Goal: Contribute content: Contribute content

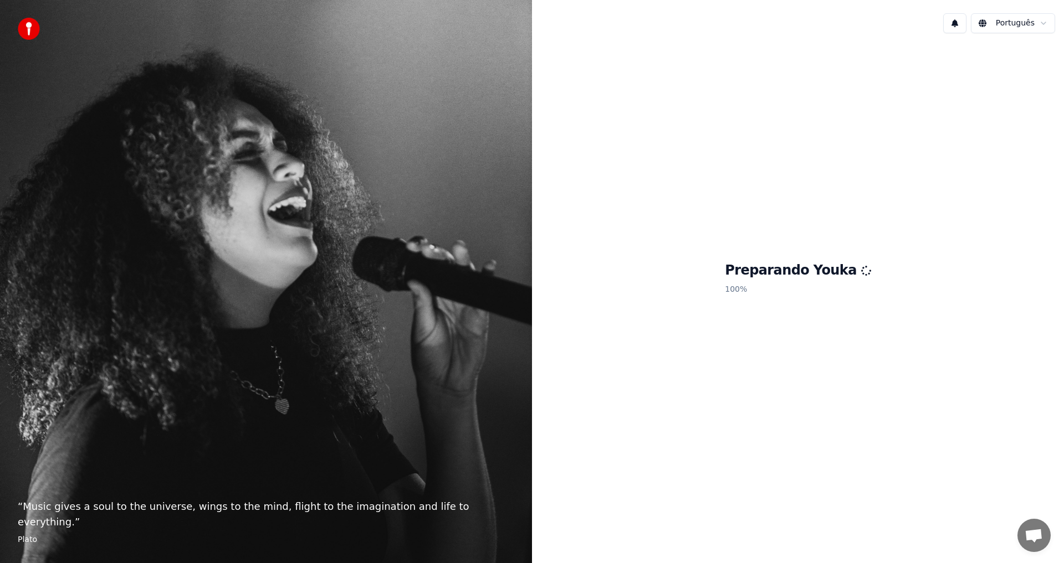
scroll to position [345, 0]
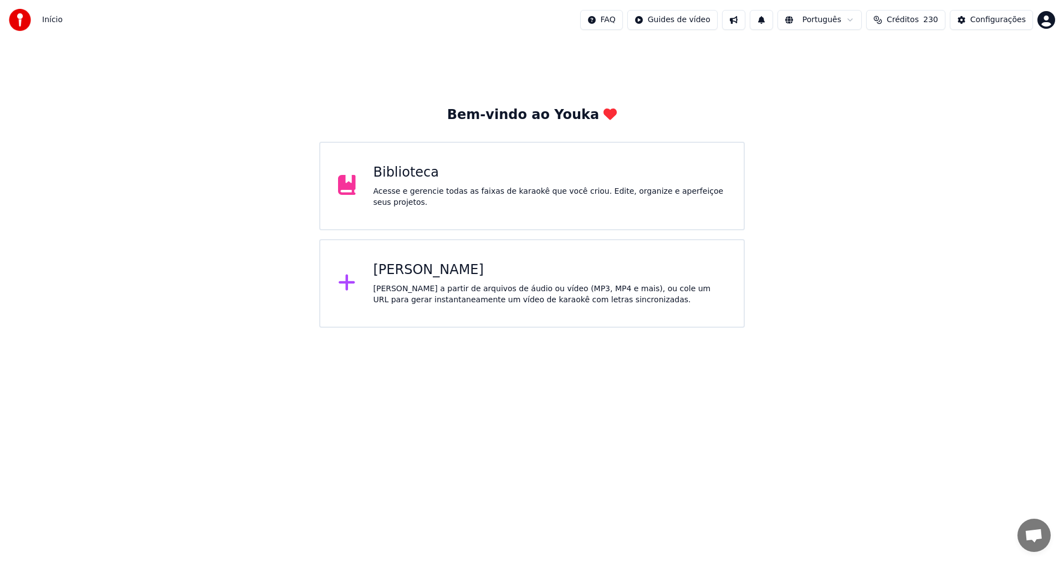
click at [420, 273] on div "[PERSON_NAME]" at bounding box center [549, 270] width 353 height 18
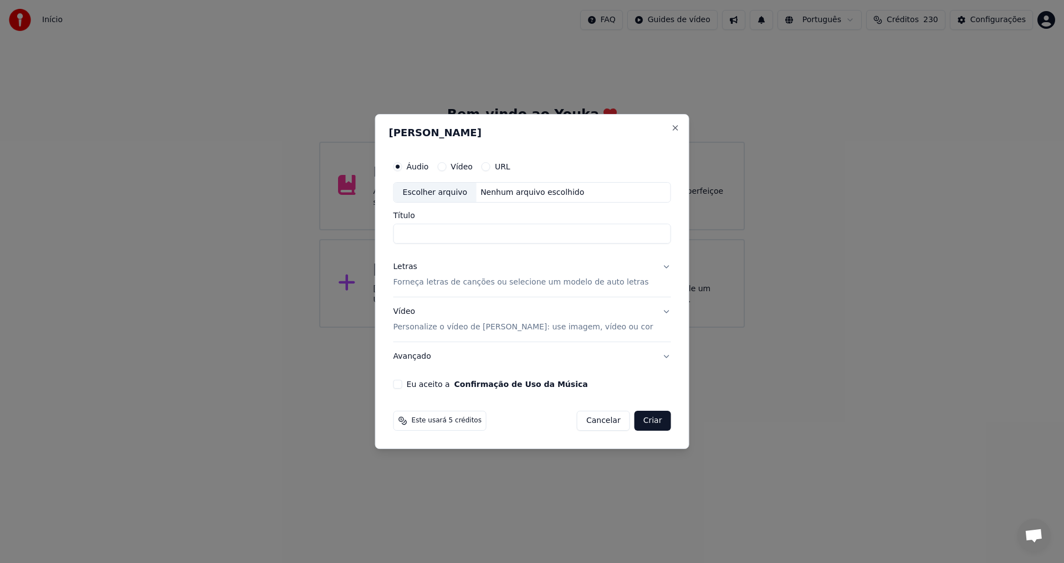
click at [436, 189] on div "Escolher arquivo" at bounding box center [435, 193] width 83 height 20
drag, startPoint x: 522, startPoint y: 235, endPoint x: 588, endPoint y: 223, distance: 66.5
click at [598, 231] on input "**********" at bounding box center [532, 234] width 278 height 20
type input "**********"
click at [480, 282] on p "Forneça letras de canções ou selecione um modelo de auto letras" at bounding box center [520, 283] width 255 height 11
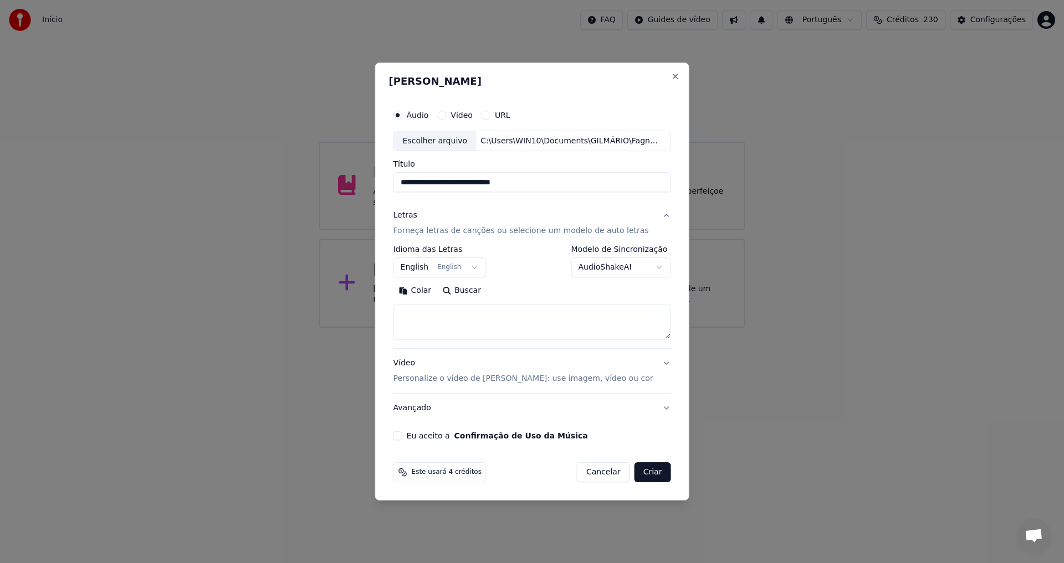
click at [439, 311] on textarea at bounding box center [532, 322] width 278 height 35
paste textarea "**********"
type textarea "**********"
click at [442, 268] on button "English English" at bounding box center [439, 268] width 93 height 20
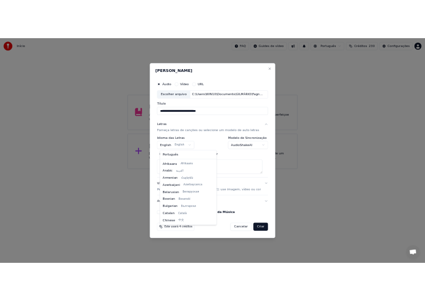
scroll to position [89, 0]
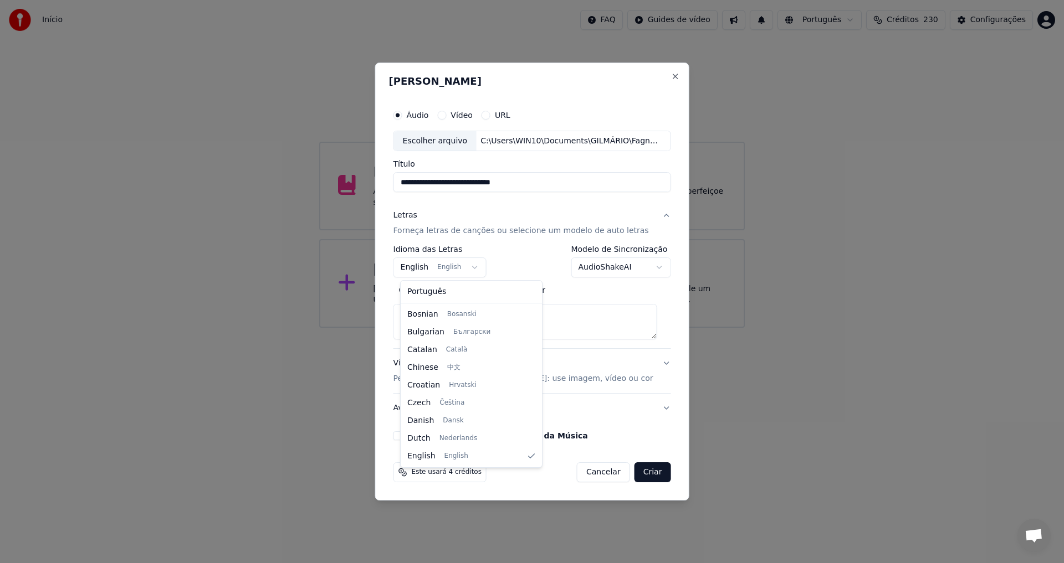
select select "**"
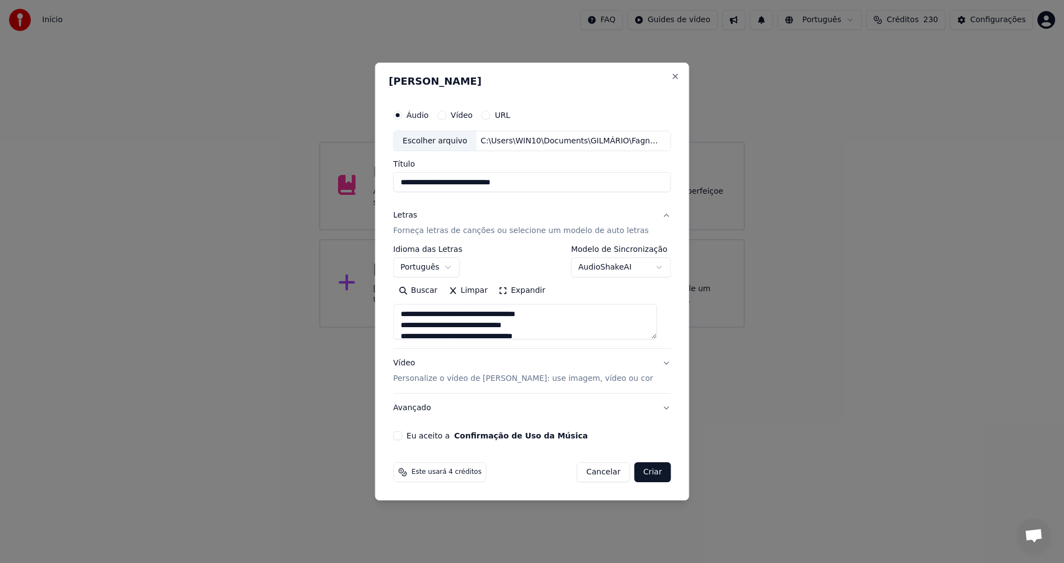
click at [410, 433] on div "Eu aceito a Confirmação de Uso da Música" at bounding box center [532, 436] width 278 height 9
click at [402, 436] on button "Eu aceito a Confirmação de Uso da Música" at bounding box center [397, 436] width 9 height 9
click at [642, 469] on button "Criar" at bounding box center [652, 473] width 37 height 20
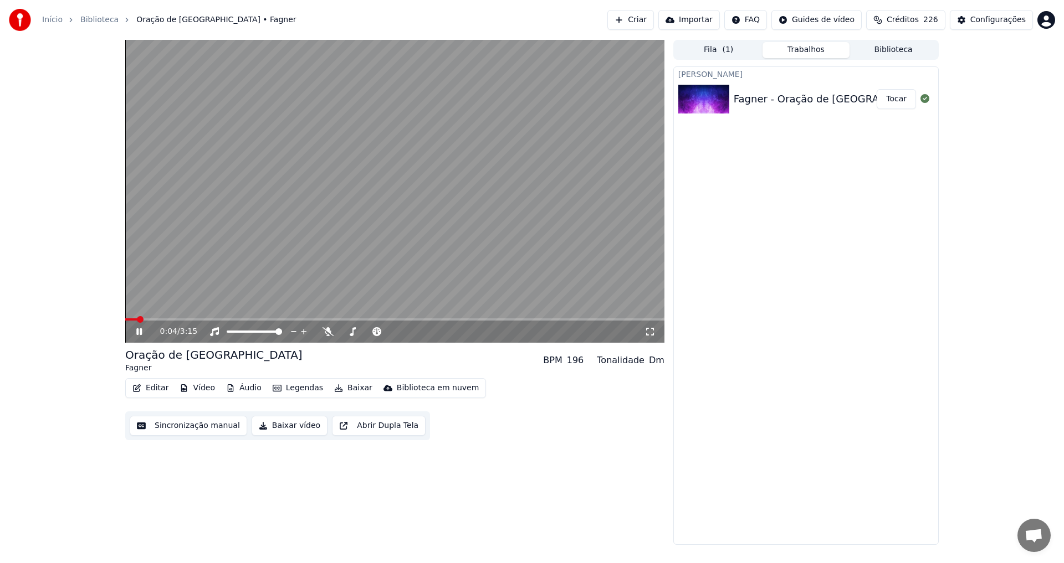
click at [141, 335] on icon at bounding box center [139, 331] width 6 height 7
click at [141, 333] on icon at bounding box center [139, 332] width 7 height 8
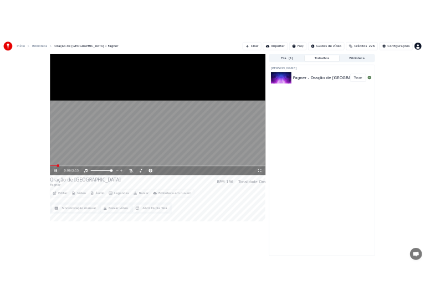
scroll to position [323, 0]
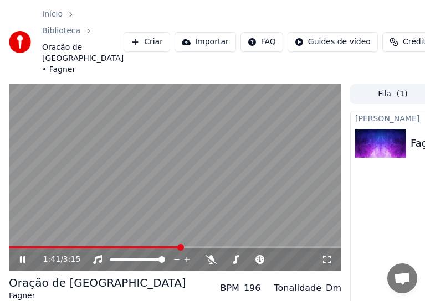
click at [115, 249] on span at bounding box center [95, 247] width 172 height 2
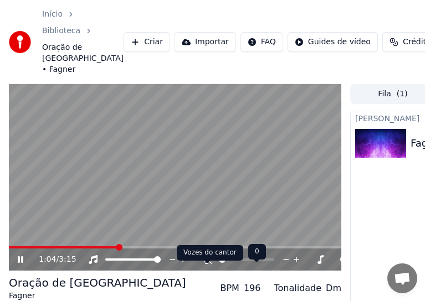
click at [207, 264] on icon at bounding box center [206, 259] width 11 height 9
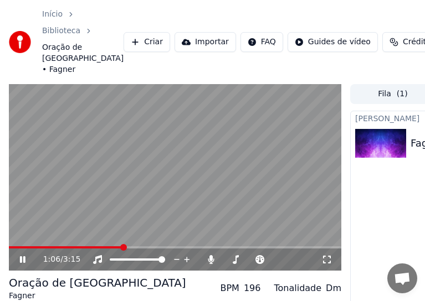
click at [94, 257] on video at bounding box center [175, 177] width 332 height 187
click at [92, 249] on span at bounding box center [66, 247] width 114 height 2
click at [21, 264] on icon at bounding box center [22, 260] width 7 height 8
click at [160, 251] on span at bounding box center [161, 247] width 7 height 7
click at [24, 263] on icon at bounding box center [23, 259] width 6 height 7
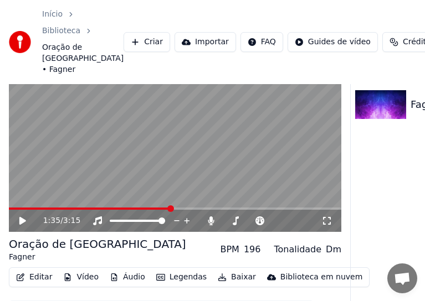
scroll to position [85, 0]
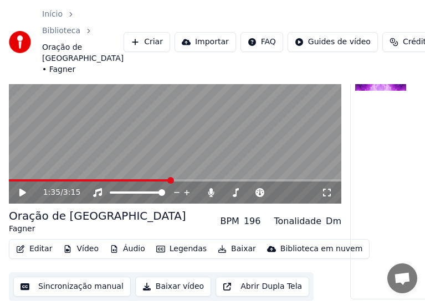
click at [77, 283] on button "Sincronização manual" at bounding box center [71, 287] width 117 height 20
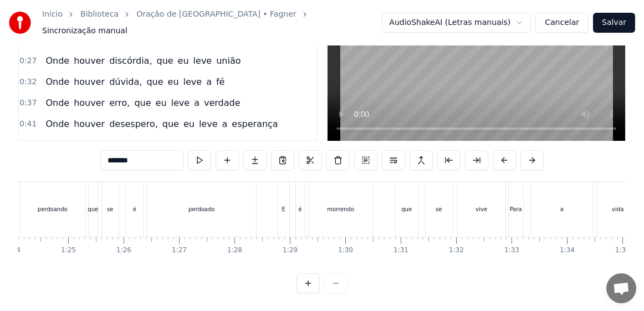
scroll to position [0, 4699]
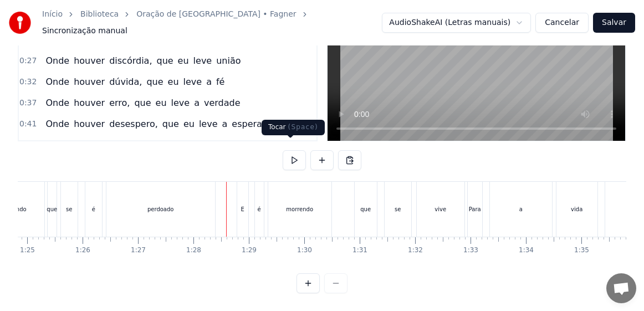
click at [289, 150] on button at bounding box center [294, 160] width 23 height 20
click at [290, 150] on button at bounding box center [294, 160] width 23 height 20
click at [473, 212] on div "Para" at bounding box center [475, 209] width 14 height 55
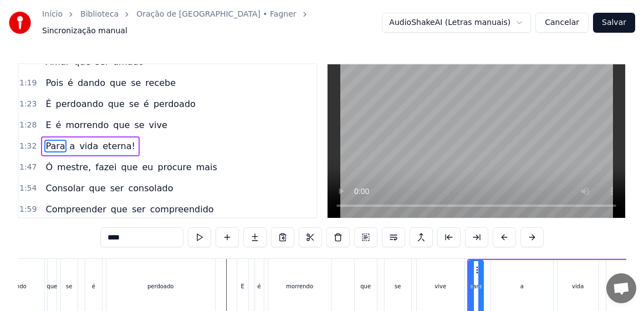
scroll to position [270, 0]
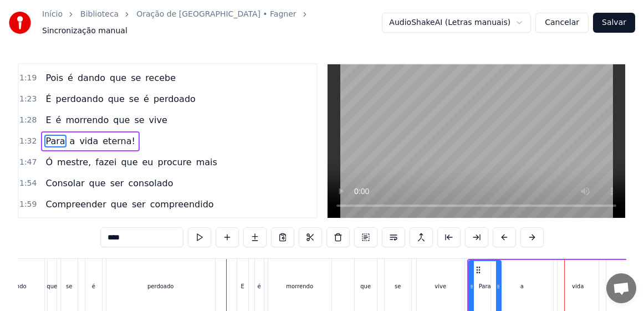
drag, startPoint x: 482, startPoint y: 288, endPoint x: 500, endPoint y: 290, distance: 17.8
click at [500, 290] on div at bounding box center [498, 286] width 4 height 50
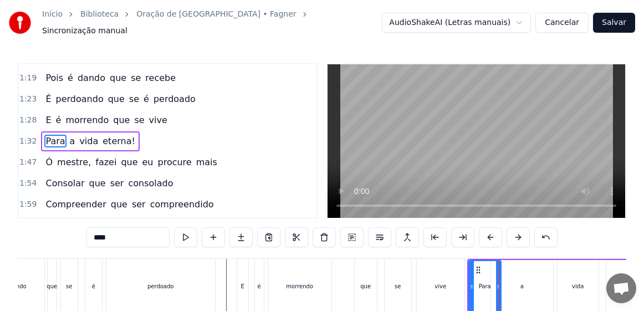
click at [465, 247] on div "0:09 Senhor, fazei- me instrumento de vossa paz 0:17 Onde houver ódio, que eu l…" at bounding box center [322, 216] width 608 height 307
click at [433, 272] on div "vive" at bounding box center [441, 286] width 48 height 55
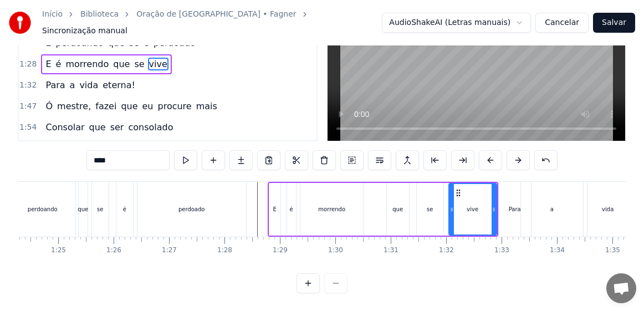
scroll to position [0, 4719]
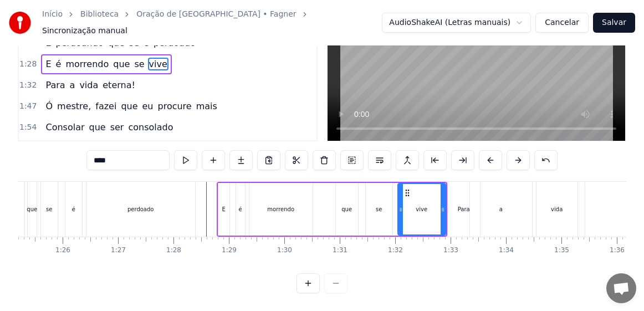
click at [454, 210] on div "Para" at bounding box center [464, 209] width 32 height 55
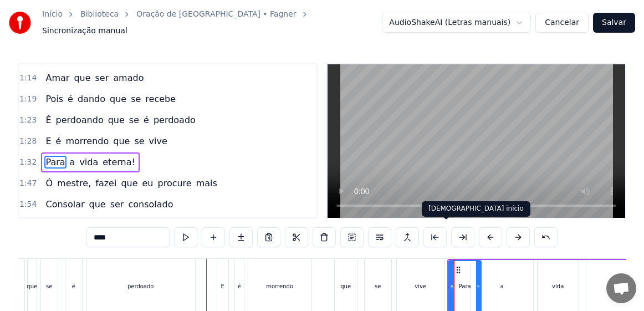
scroll to position [270, 0]
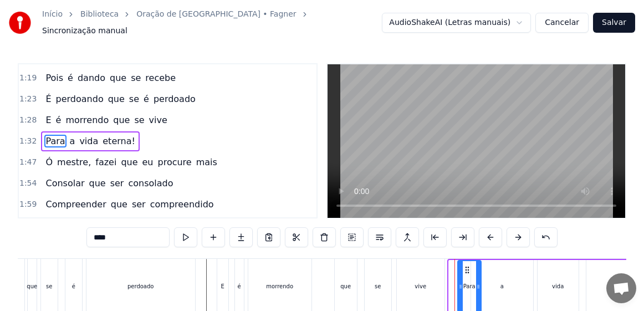
drag, startPoint x: 450, startPoint y: 281, endPoint x: 459, endPoint y: 283, distance: 8.9
click at [459, 283] on icon at bounding box center [460, 286] width 4 height 9
click at [423, 291] on div "vive" at bounding box center [421, 286] width 48 height 55
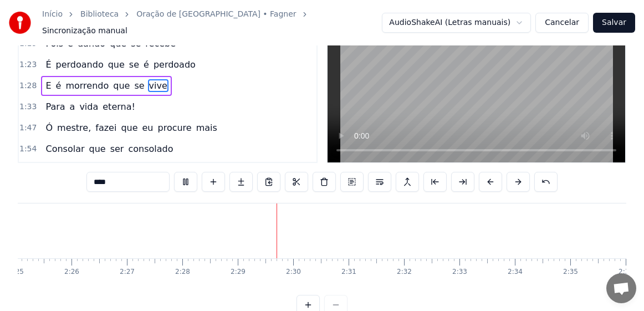
scroll to position [0, 8216]
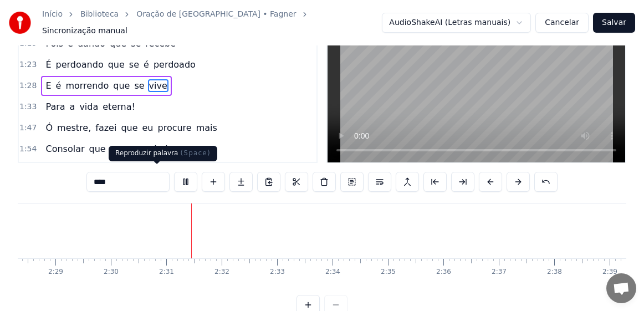
click at [174, 178] on button at bounding box center [185, 182] width 23 height 20
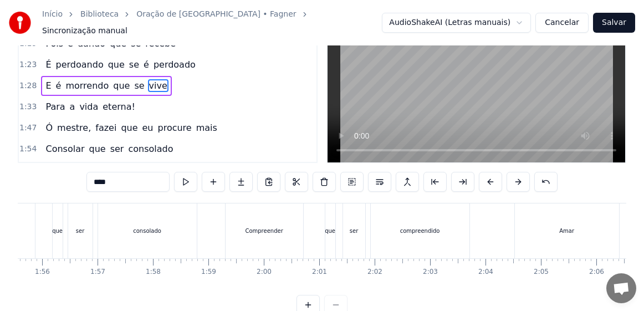
scroll to position [0, 6381]
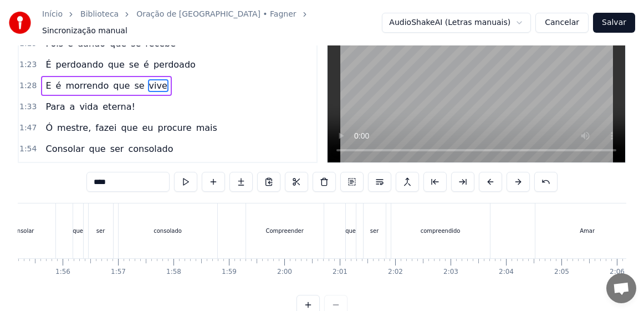
click at [271, 237] on div "Compreender" at bounding box center [285, 230] width 78 height 55
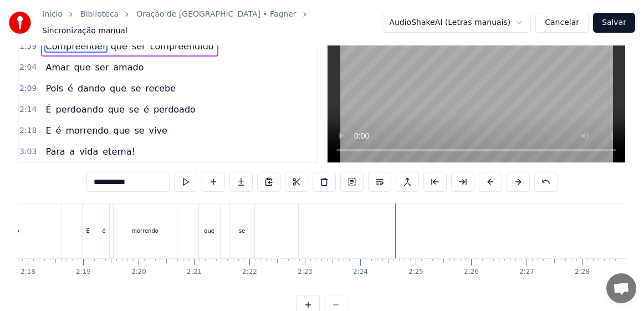
scroll to position [0, 7614]
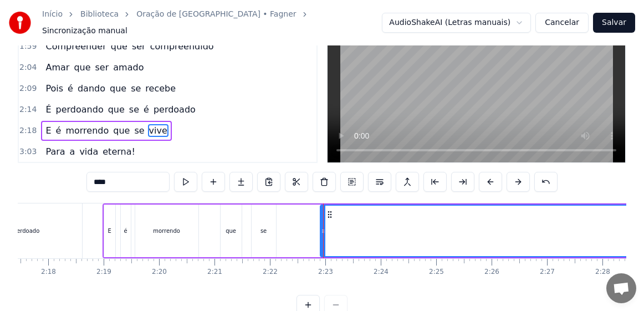
scroll to position [25, 0]
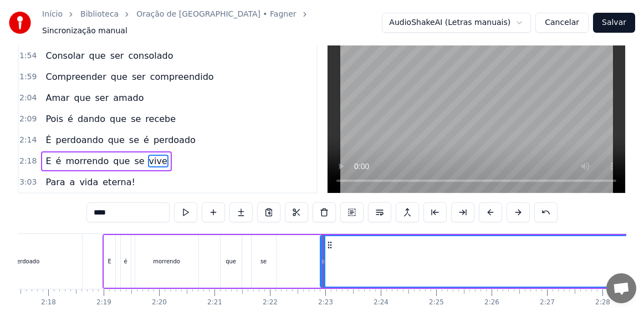
click at [83, 178] on span "vida" at bounding box center [88, 182] width 21 height 13
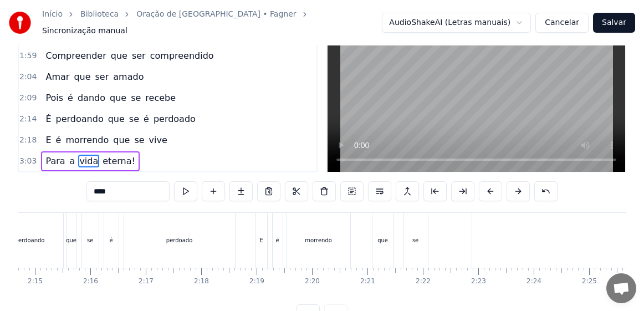
scroll to position [0, 7441]
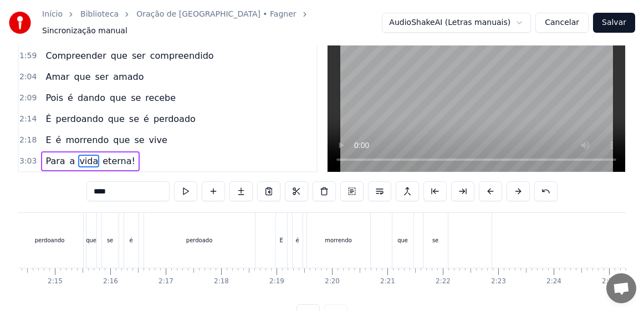
click at [404, 244] on div "que" at bounding box center [402, 240] width 21 height 55
type input "***"
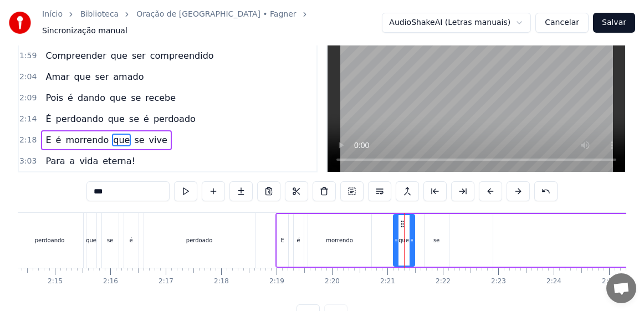
scroll to position [25, 0]
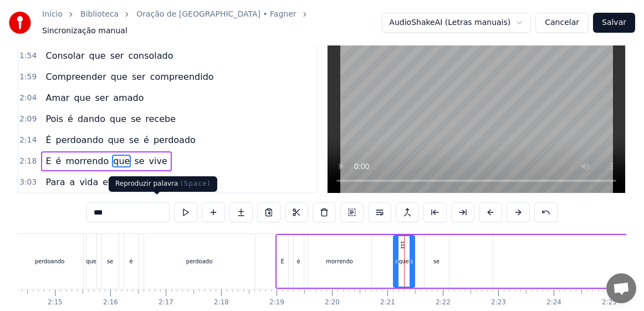
click at [174, 210] on button at bounding box center [185, 212] width 23 height 20
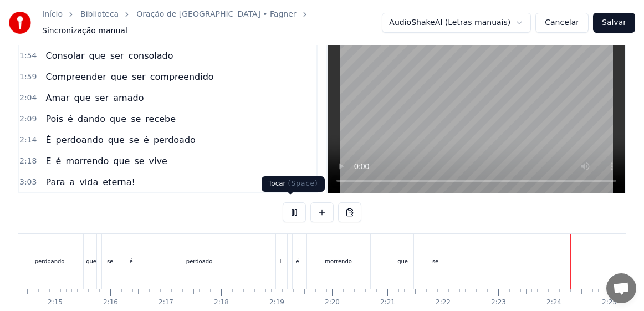
click at [286, 209] on button at bounding box center [294, 212] width 23 height 20
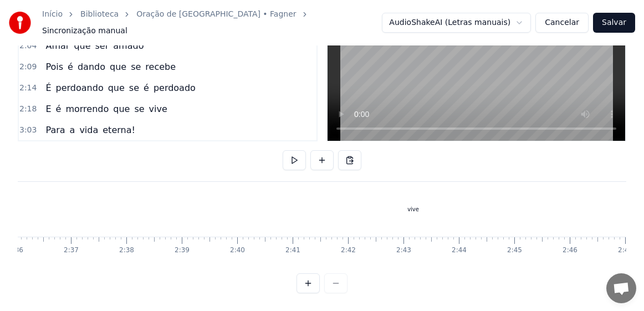
scroll to position [0, 8654]
click at [409, 208] on div "vive" at bounding box center [403, 209] width 2248 height 55
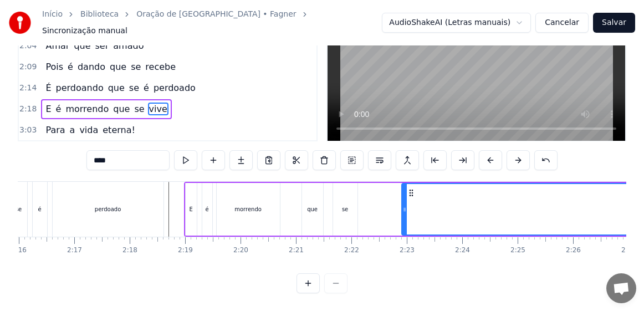
scroll to position [0, 7543]
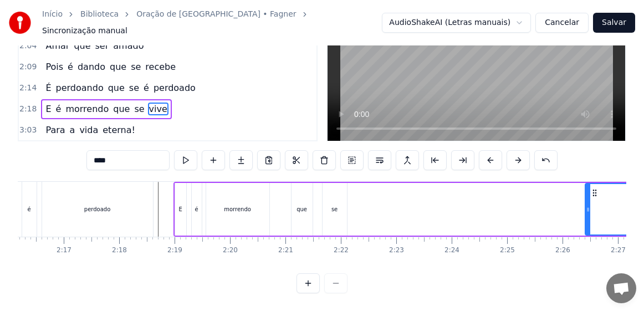
drag, startPoint x: 393, startPoint y: 208, endPoint x: 587, endPoint y: 215, distance: 194.0
click at [587, 215] on div at bounding box center [588, 209] width 4 height 50
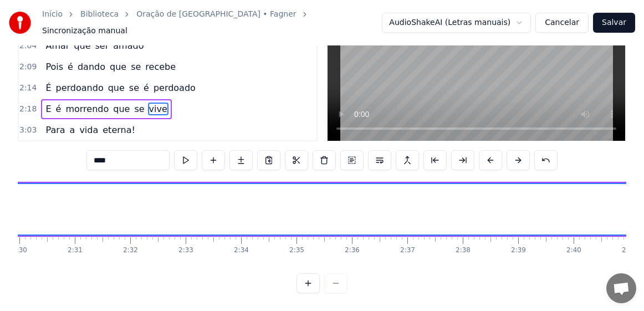
scroll to position [0, 8093]
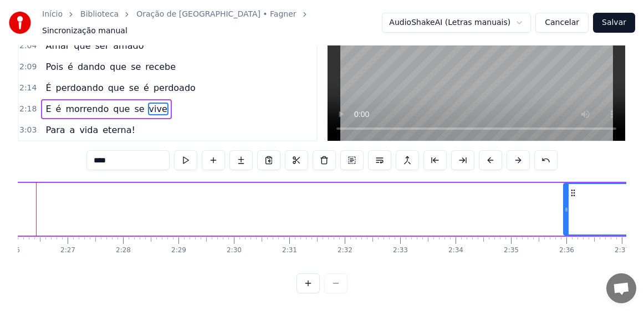
drag, startPoint x: 35, startPoint y: 203, endPoint x: 563, endPoint y: 225, distance: 528.9
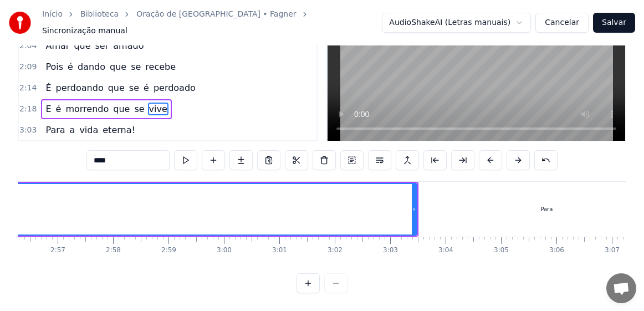
scroll to position [0, 9704]
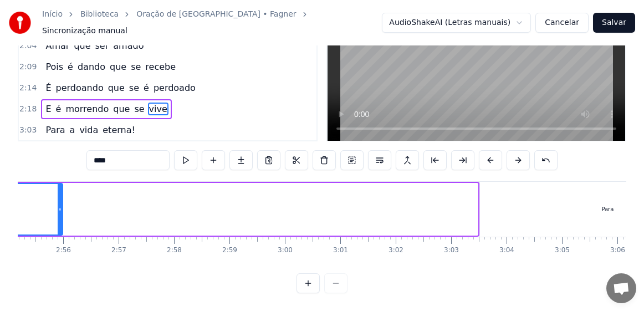
drag, startPoint x: 476, startPoint y: 212, endPoint x: 61, endPoint y: 214, distance: 414.9
click at [61, 214] on div at bounding box center [60, 209] width 4 height 50
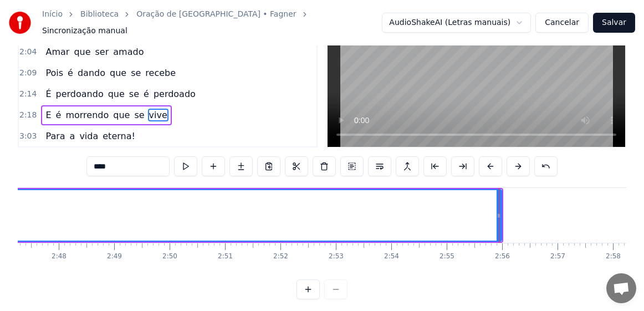
scroll to position [0, 9276]
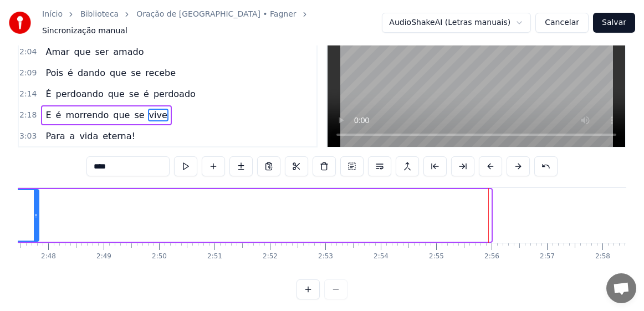
drag, startPoint x: 490, startPoint y: 220, endPoint x: 38, endPoint y: 214, distance: 452.0
click at [38, 214] on div at bounding box center [36, 215] width 4 height 50
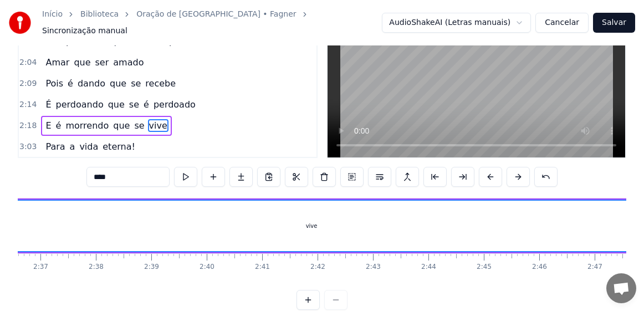
scroll to position [0, 8450]
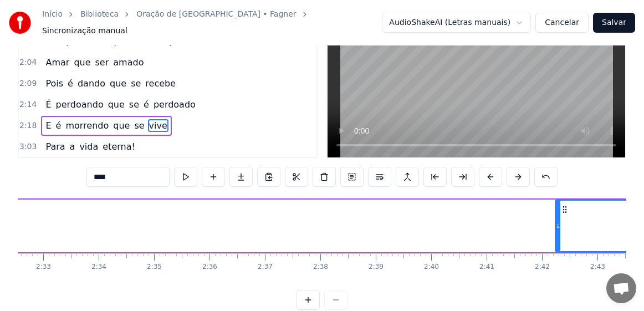
drag, startPoint x: 207, startPoint y: 226, endPoint x: 556, endPoint y: 246, distance: 349.0
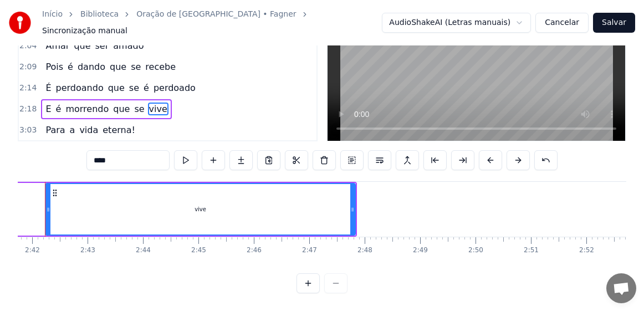
scroll to position [0, 8898]
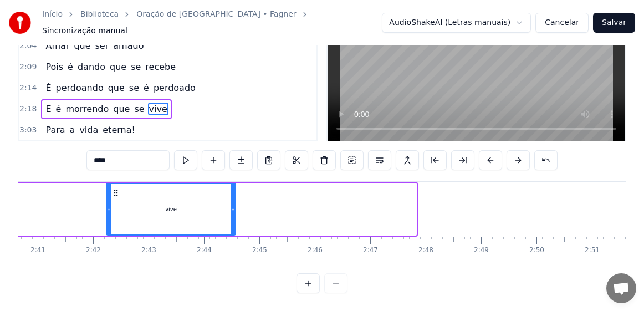
drag, startPoint x: 415, startPoint y: 206, endPoint x: 235, endPoint y: 214, distance: 180.8
click at [235, 214] on div at bounding box center [232, 209] width 4 height 50
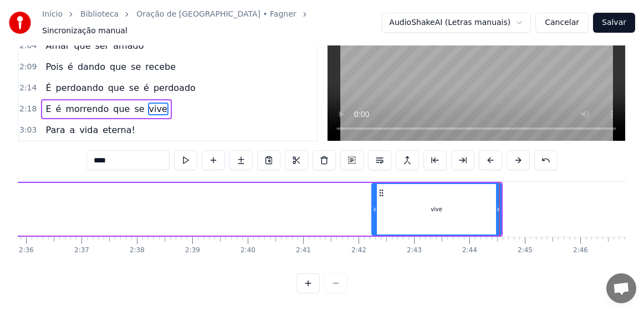
scroll to position [0, 8654]
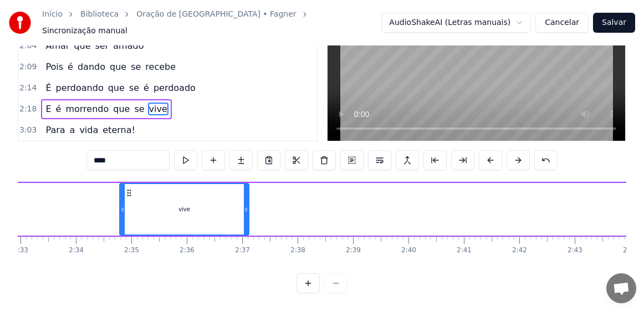
drag, startPoint x: 361, startPoint y: 183, endPoint x: 23, endPoint y: 215, distance: 338.9
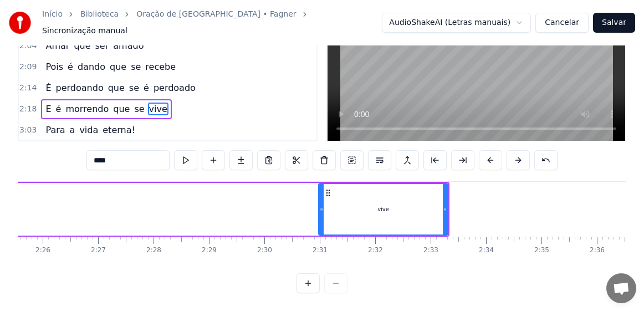
scroll to position [0, 8042]
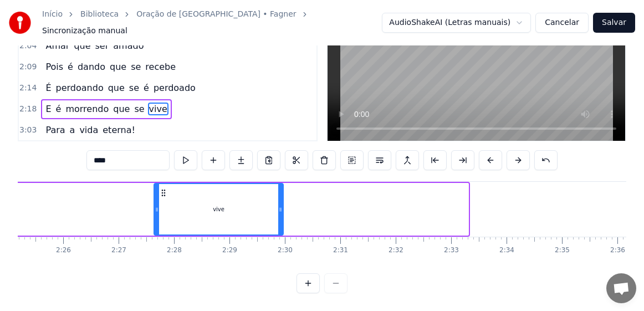
drag, startPoint x: 347, startPoint y: 183, endPoint x: 141, endPoint y: 203, distance: 207.1
click at [155, 203] on div "vive" at bounding box center [219, 209] width 129 height 50
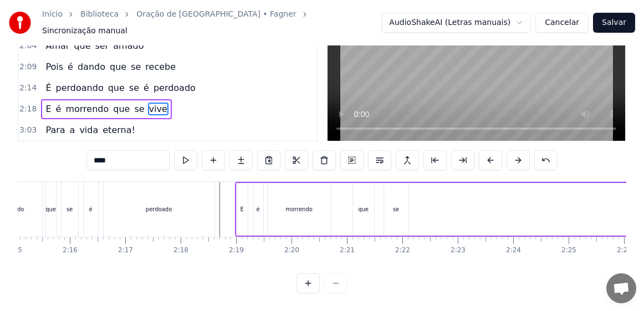
scroll to position [0, 7634]
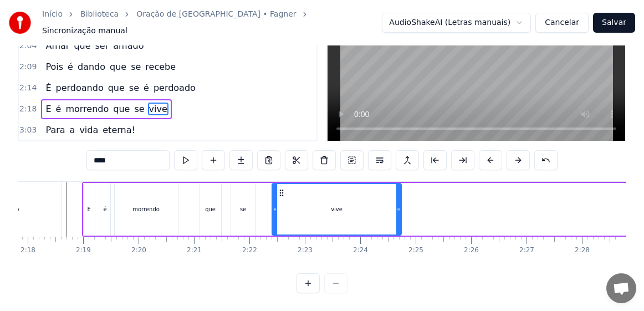
drag, startPoint x: 550, startPoint y: 184, endPoint x: 289, endPoint y: 201, distance: 260.8
click at [279, 203] on div "vive" at bounding box center [337, 209] width 129 height 50
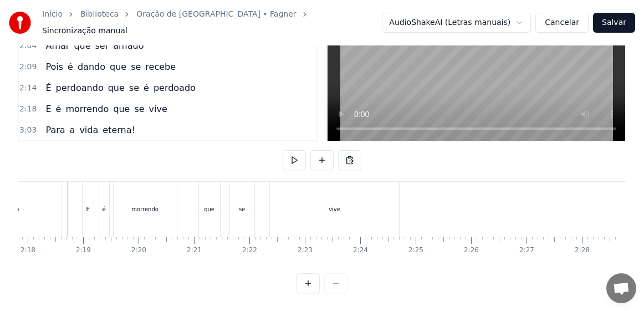
scroll to position [0, 7629]
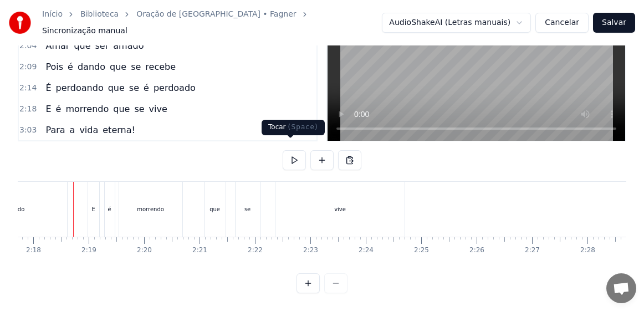
click at [287, 151] on button at bounding box center [294, 160] width 23 height 20
click at [283, 151] on button at bounding box center [294, 160] width 23 height 20
click at [337, 207] on div "vive" at bounding box center [340, 209] width 130 height 55
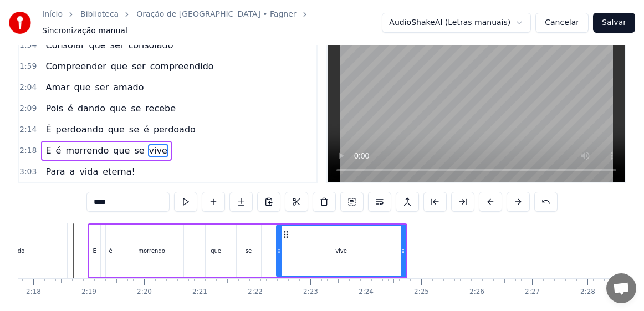
scroll to position [25, 0]
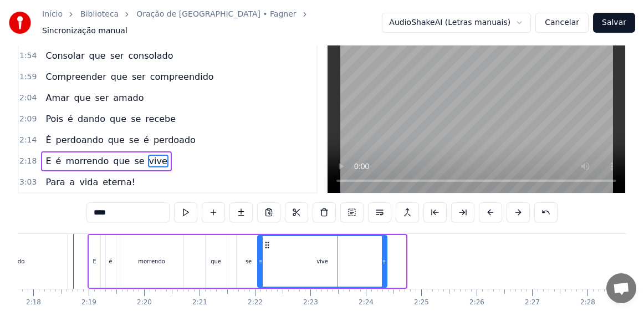
drag, startPoint x: 287, startPoint y: 238, endPoint x: 269, endPoint y: 242, distance: 19.1
click at [269, 242] on icon at bounding box center [267, 244] width 9 height 9
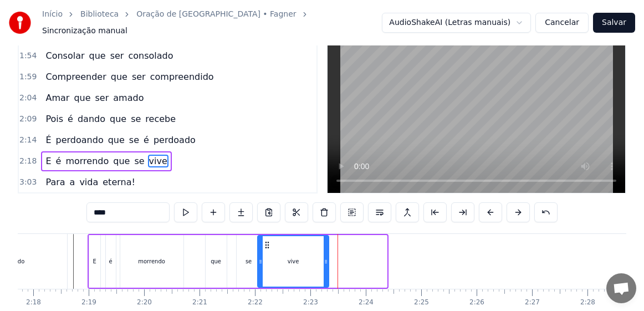
drag, startPoint x: 386, startPoint y: 258, endPoint x: 327, endPoint y: 264, distance: 58.5
click at [327, 264] on div at bounding box center [325, 261] width 4 height 50
click at [164, 254] on div "morrendo" at bounding box center [151, 261] width 63 height 53
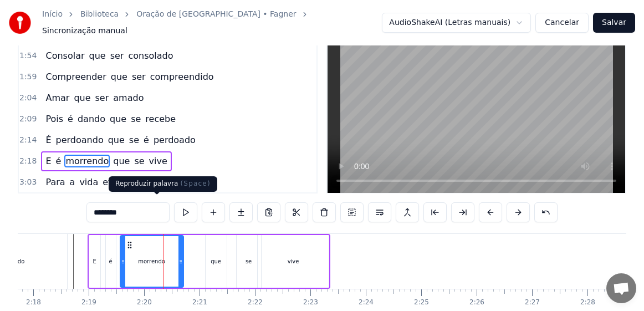
click at [174, 206] on button at bounding box center [185, 212] width 23 height 20
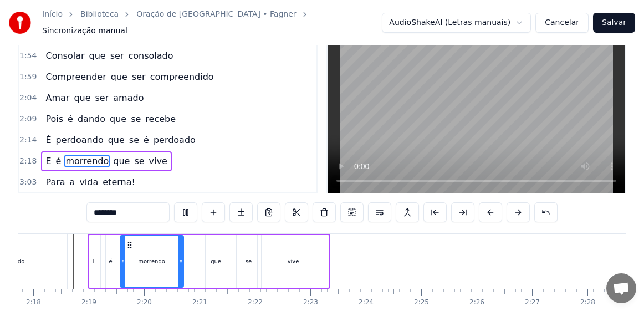
click at [283, 261] on div "vive" at bounding box center [293, 261] width 71 height 53
type input "****"
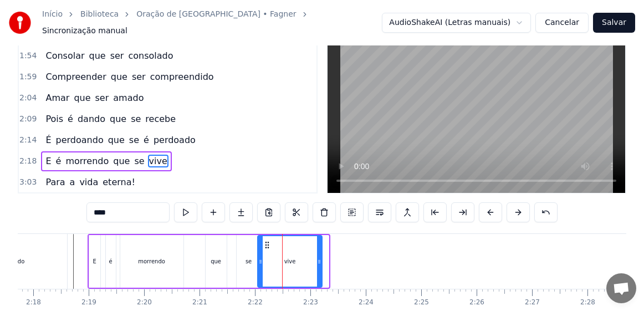
drag, startPoint x: 327, startPoint y: 265, endPoint x: 320, endPoint y: 266, distance: 6.9
click at [320, 266] on div at bounding box center [319, 261] width 4 height 50
click at [286, 261] on div "vive" at bounding box center [290, 261] width 64 height 50
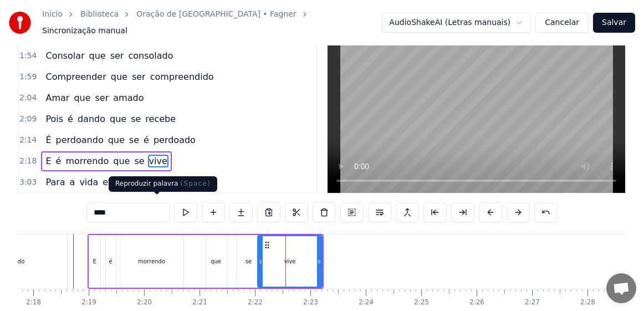
click at [174, 203] on button at bounding box center [185, 212] width 23 height 20
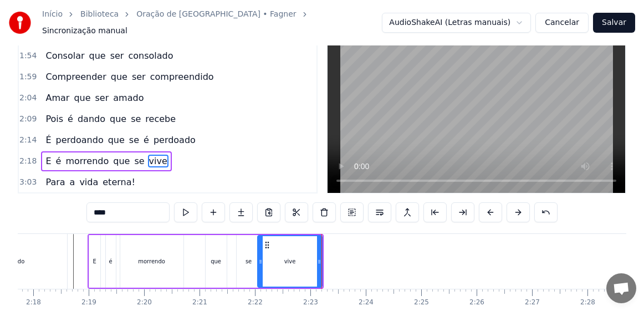
click at [276, 266] on div "vive" at bounding box center [290, 261] width 64 height 50
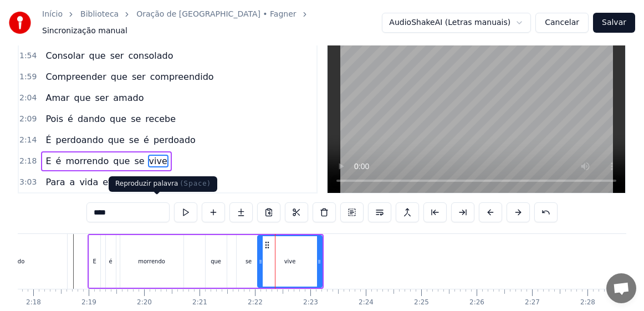
click at [174, 207] on button at bounding box center [185, 212] width 23 height 20
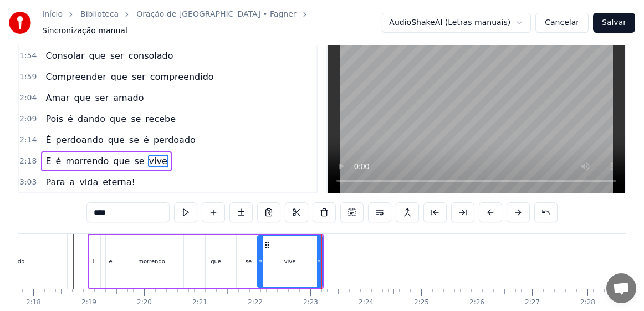
click at [174, 207] on button at bounding box center [185, 212] width 23 height 20
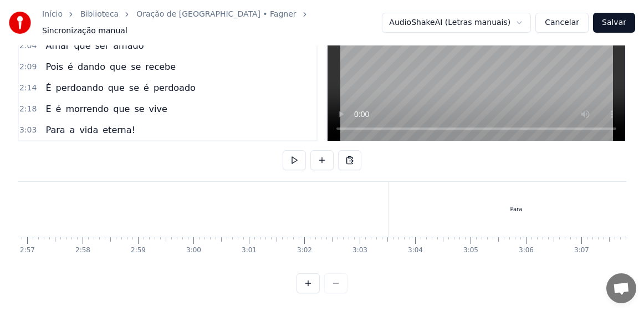
scroll to position [0, 9836]
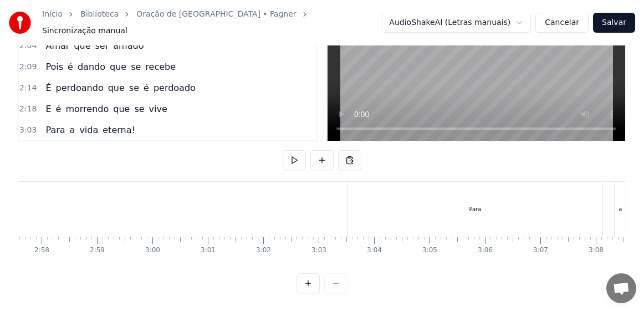
click at [451, 208] on div "Para" at bounding box center [474, 209] width 255 height 55
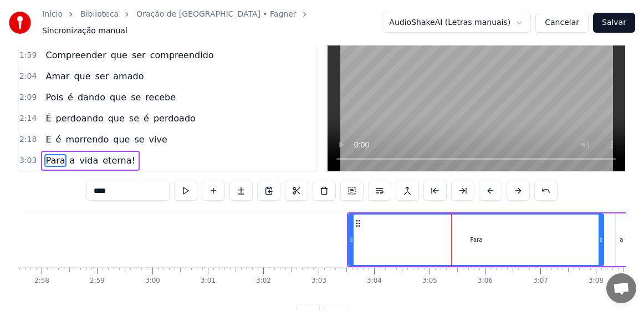
scroll to position [46, 0]
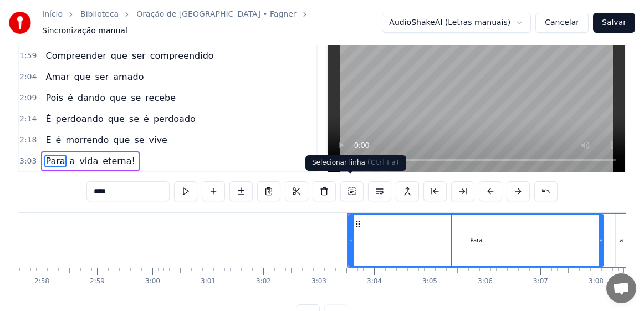
click at [348, 185] on button at bounding box center [351, 191] width 23 height 20
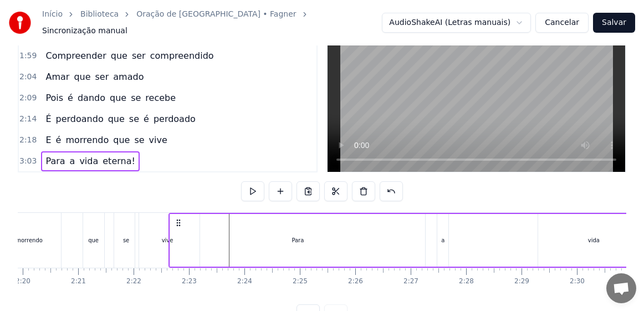
scroll to position [0, 7750]
drag, startPoint x: 356, startPoint y: 216, endPoint x: 214, endPoint y: 238, distance: 144.0
click at [214, 238] on div "Para a vida eterna!" at bounding box center [512, 240] width 617 height 55
click at [176, 225] on div "vive" at bounding box center [168, 240] width 65 height 55
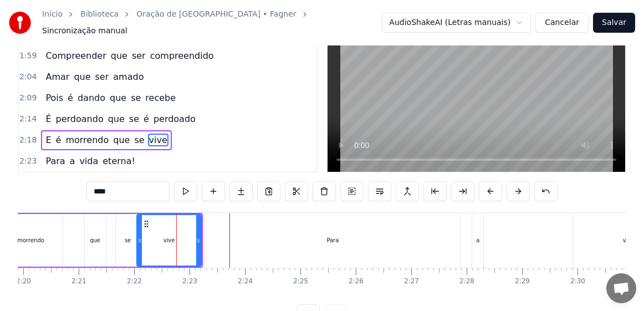
scroll to position [25, 0]
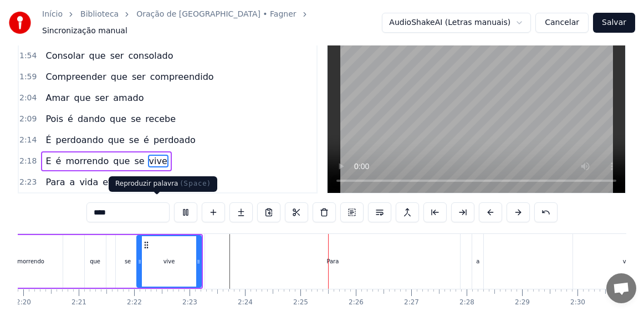
click at [174, 206] on button at bounding box center [185, 212] width 23 height 20
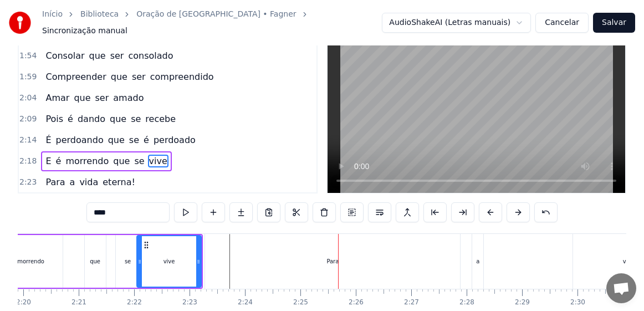
click at [383, 258] on div "Para" at bounding box center [332, 261] width 255 height 55
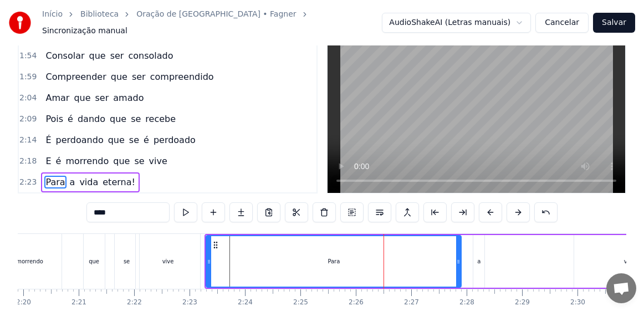
scroll to position [46, 0]
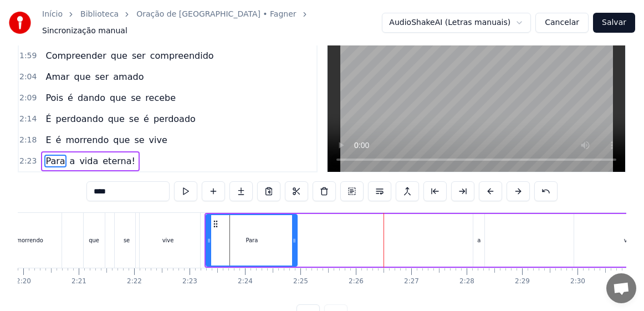
drag, startPoint x: 458, startPoint y: 239, endPoint x: 294, endPoint y: 245, distance: 164.1
click at [294, 245] on div at bounding box center [294, 240] width 4 height 50
click at [194, 219] on div "vive" at bounding box center [168, 240] width 65 height 55
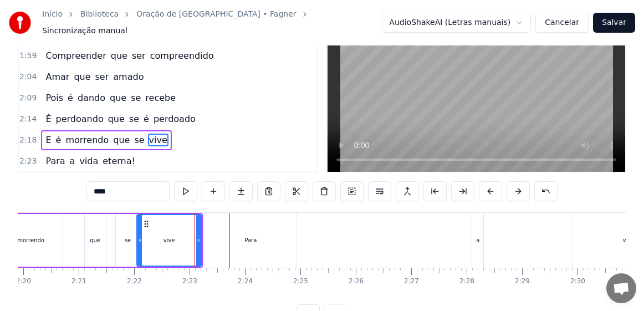
scroll to position [25, 0]
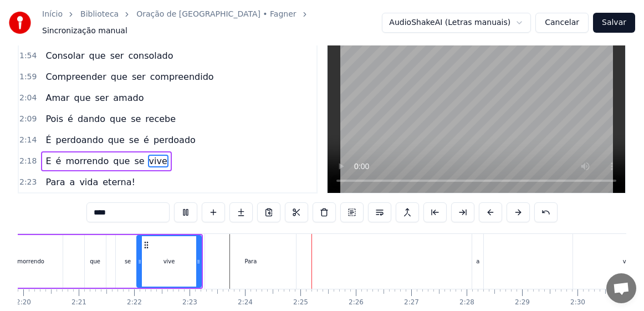
click at [260, 256] on div "Para" at bounding box center [250, 261] width 91 height 55
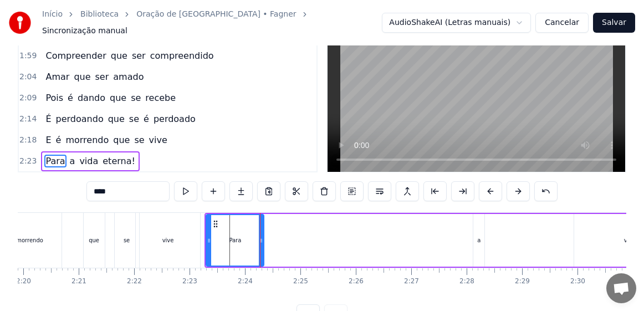
drag, startPoint x: 295, startPoint y: 247, endPoint x: 262, endPoint y: 251, distance: 33.5
click at [262, 251] on div at bounding box center [261, 240] width 4 height 50
click at [165, 237] on div "vive" at bounding box center [168, 240] width 12 height 8
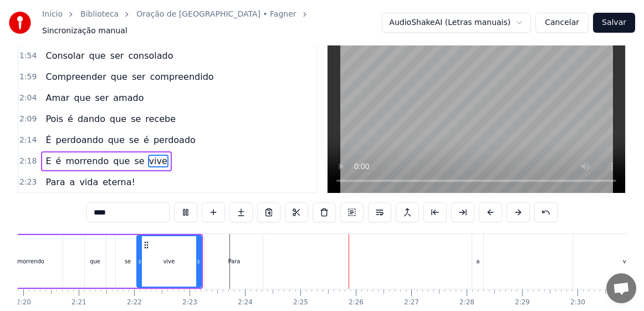
click at [230, 257] on div "Para" at bounding box center [234, 261] width 12 height 8
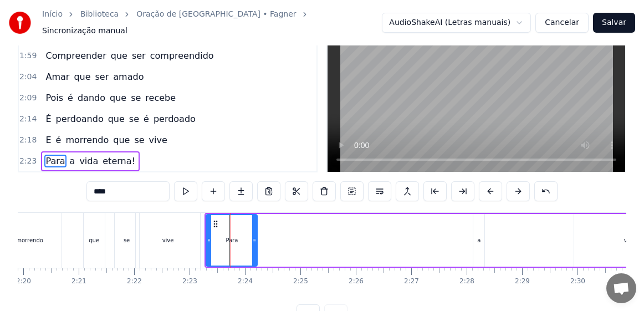
drag, startPoint x: 262, startPoint y: 237, endPoint x: 255, endPoint y: 239, distance: 7.0
click at [255, 239] on div at bounding box center [254, 240] width 4 height 50
click at [189, 244] on div "vive" at bounding box center [168, 240] width 65 height 55
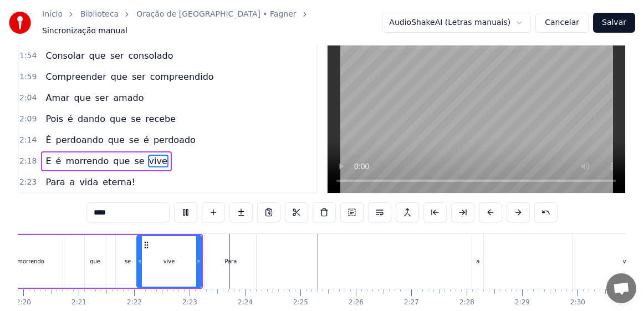
click at [217, 257] on div "Para" at bounding box center [230, 261] width 51 height 55
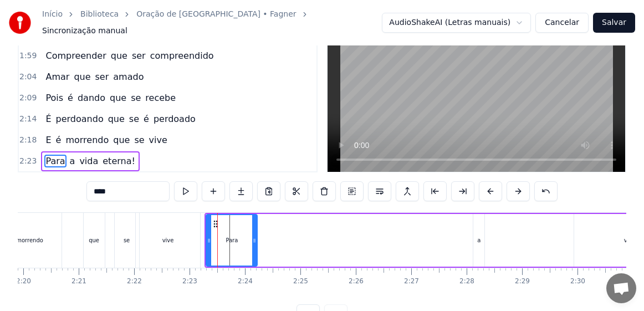
click at [477, 238] on div "a" at bounding box center [478, 240] width 3 height 8
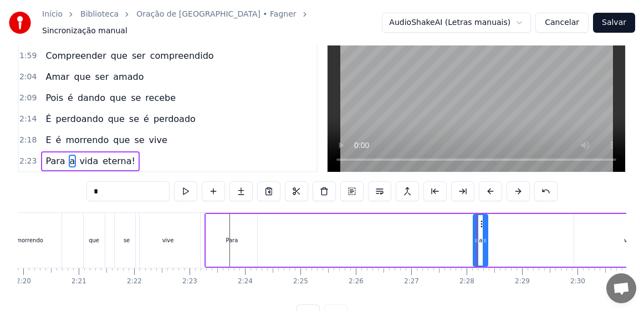
drag, startPoint x: 484, startPoint y: 217, endPoint x: 489, endPoint y: 218, distance: 5.6
click at [487, 218] on div at bounding box center [484, 240] width 4 height 50
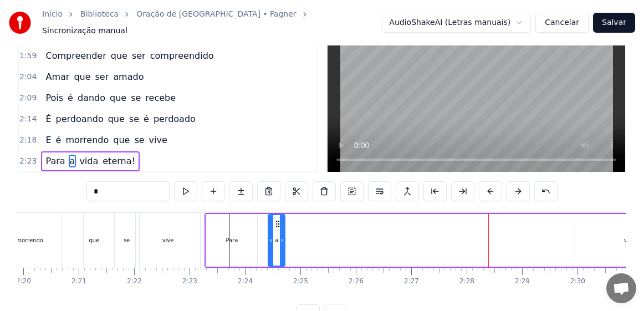
drag, startPoint x: 483, startPoint y: 220, endPoint x: 278, endPoint y: 232, distance: 205.3
click at [278, 232] on div "a" at bounding box center [277, 240] width 16 height 50
drag, startPoint x: 276, startPoint y: 219, endPoint x: 264, endPoint y: 220, distance: 12.2
click at [264, 220] on icon at bounding box center [265, 223] width 9 height 9
click at [189, 222] on div "vive" at bounding box center [168, 240] width 65 height 55
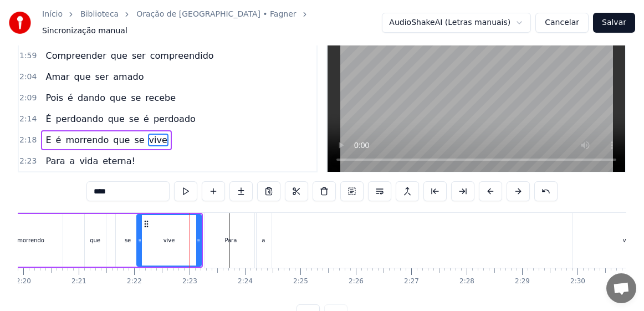
scroll to position [25, 0]
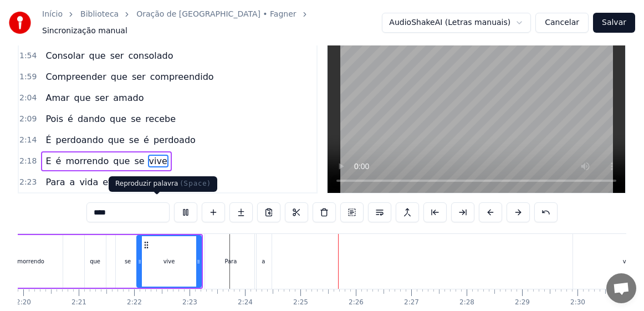
click at [174, 203] on button at bounding box center [185, 212] width 23 height 20
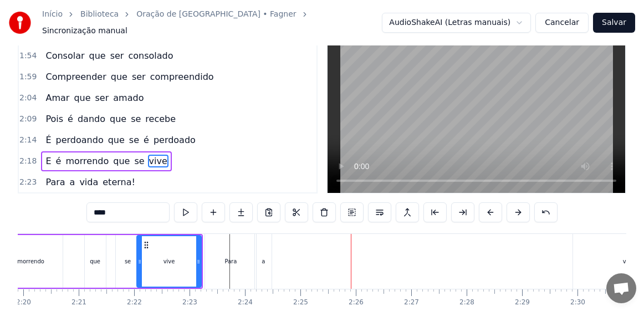
click at [259, 253] on div "a" at bounding box center [263, 261] width 17 height 55
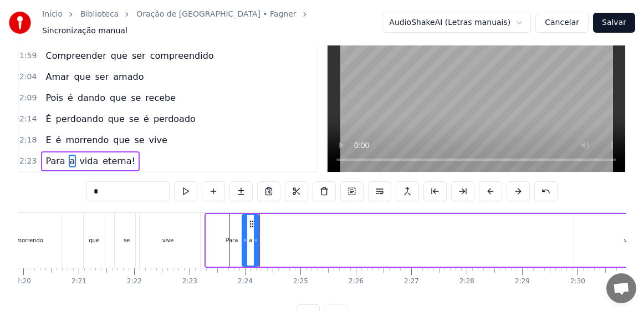
drag, startPoint x: 265, startPoint y: 219, endPoint x: 251, endPoint y: 222, distance: 14.1
click at [251, 222] on icon at bounding box center [251, 223] width 9 height 9
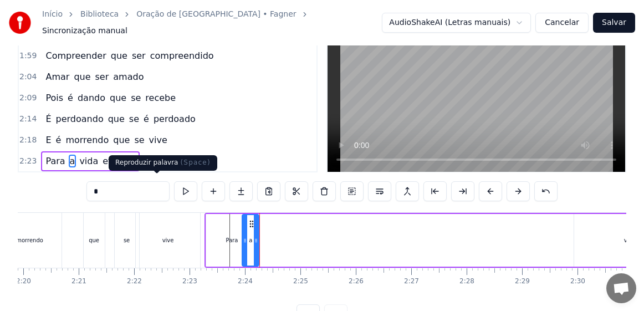
click at [168, 228] on div "vive" at bounding box center [168, 240] width 65 height 55
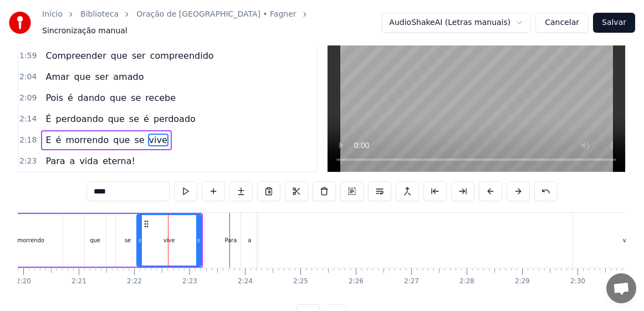
scroll to position [25, 0]
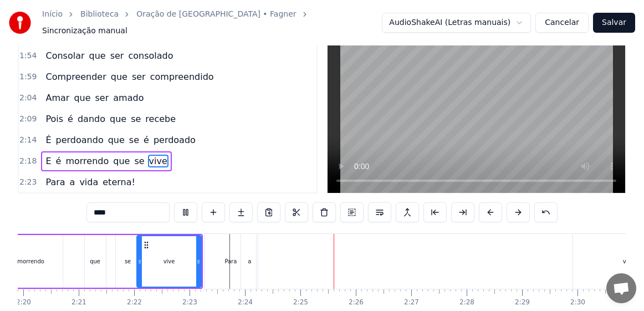
click at [247, 260] on div "a" at bounding box center [249, 261] width 17 height 55
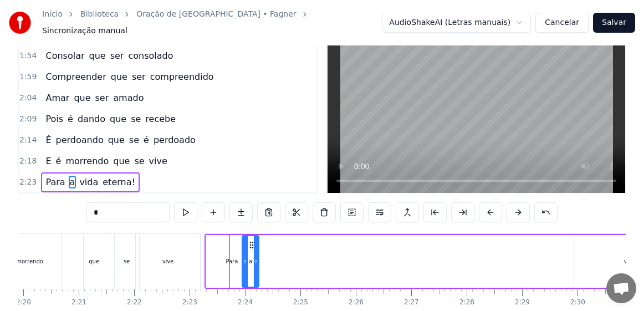
scroll to position [46, 0]
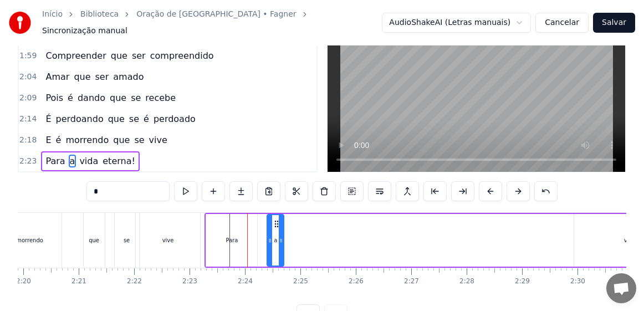
drag, startPoint x: 253, startPoint y: 219, endPoint x: 283, endPoint y: 218, distance: 30.5
click at [278, 224] on circle at bounding box center [278, 224] width 1 height 1
click at [230, 236] on div "Para" at bounding box center [231, 240] width 12 height 8
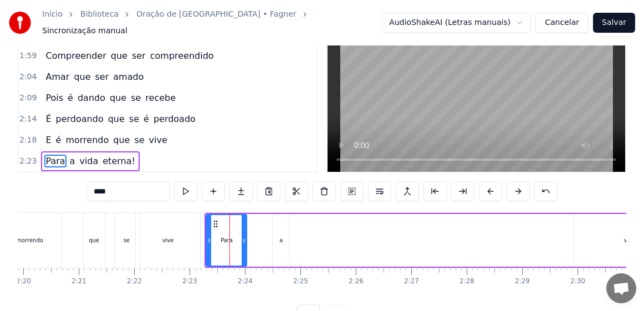
drag, startPoint x: 256, startPoint y: 241, endPoint x: 244, endPoint y: 243, distance: 12.3
click at [244, 243] on div at bounding box center [244, 240] width 4 height 50
click at [280, 239] on div "a" at bounding box center [280, 240] width 3 height 8
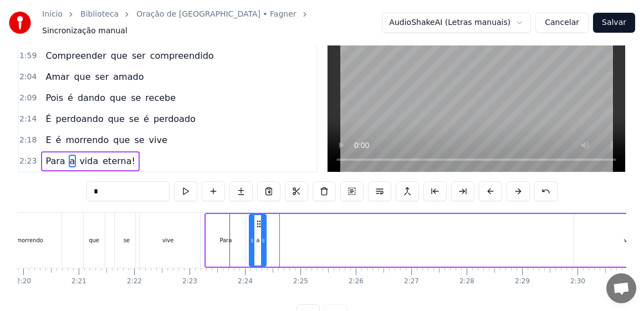
drag, startPoint x: 283, startPoint y: 218, endPoint x: 260, endPoint y: 222, distance: 23.6
click at [260, 222] on icon at bounding box center [258, 223] width 9 height 9
click at [184, 230] on div "vive" at bounding box center [168, 240] width 65 height 55
type input "****"
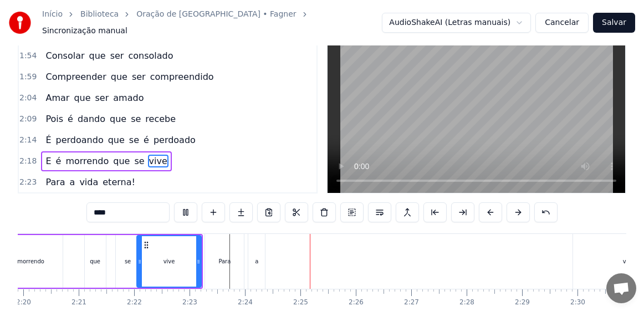
click at [287, 251] on div "Para a vida eterna!" at bounding box center [512, 261] width 617 height 55
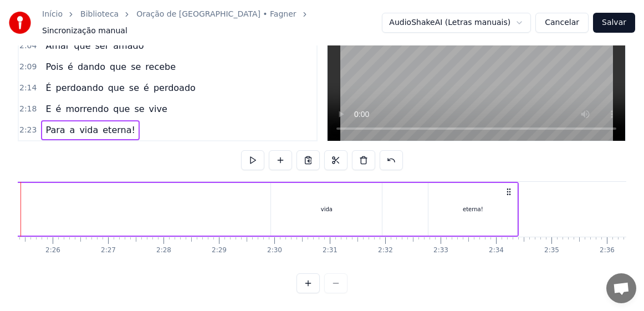
scroll to position [0, 8012]
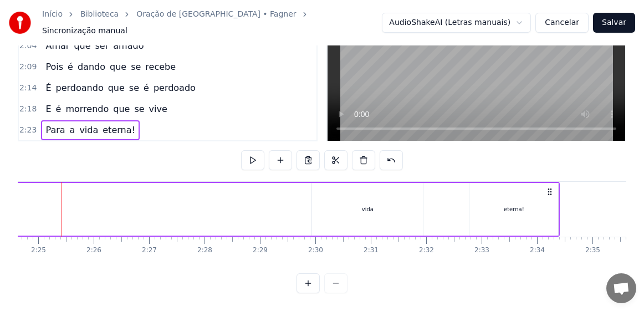
click at [366, 205] on div "vida" at bounding box center [368, 209] width 12 height 8
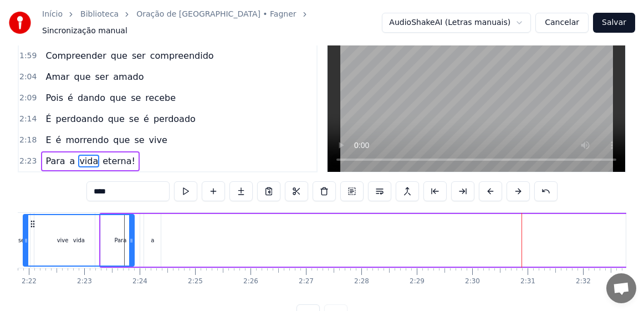
scroll to position [0, 7759]
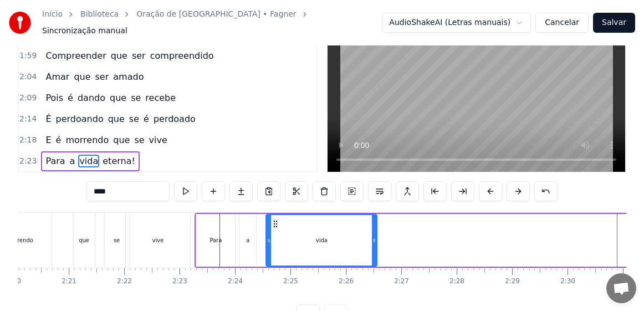
drag, startPoint x: 321, startPoint y: 219, endPoint x: 275, endPoint y: 225, distance: 46.5
click at [275, 225] on div "vida" at bounding box center [321, 240] width 110 height 50
drag, startPoint x: 375, startPoint y: 238, endPoint x: 325, endPoint y: 249, distance: 51.0
click at [325, 249] on div at bounding box center [324, 240] width 4 height 50
click at [165, 235] on div "vive" at bounding box center [158, 240] width 65 height 55
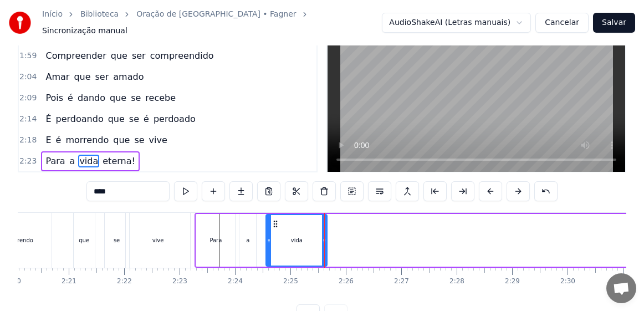
scroll to position [25, 0]
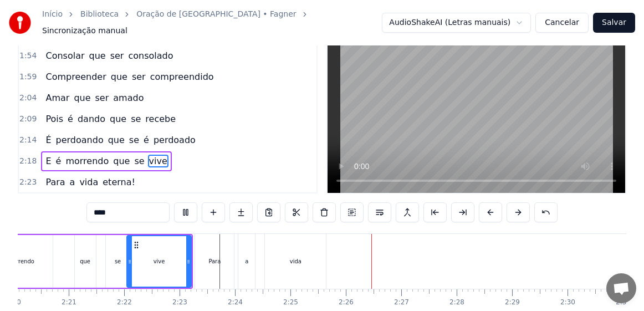
click at [292, 264] on div "vida" at bounding box center [295, 261] width 61 height 55
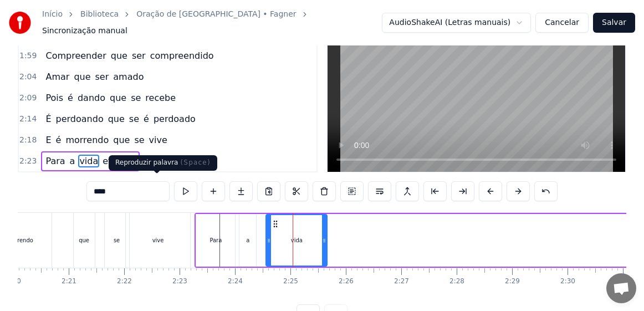
click at [174, 181] on button at bounding box center [185, 191] width 23 height 20
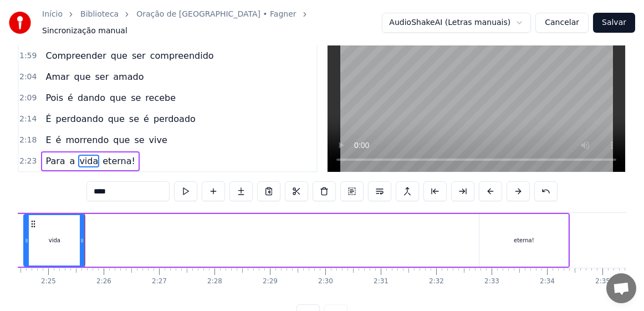
scroll to position [0, 8021]
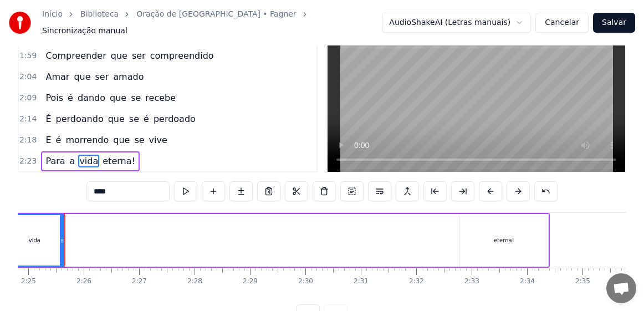
click at [507, 241] on div "eterna!" at bounding box center [503, 240] width 89 height 53
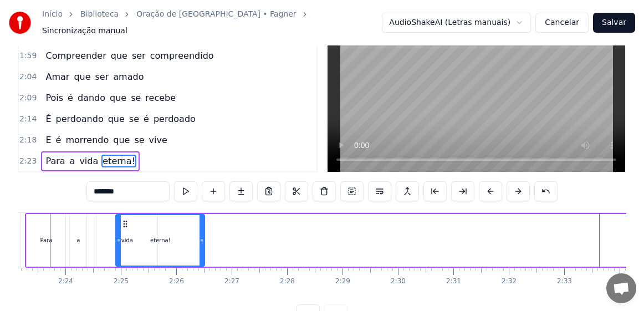
scroll to position [0, 7926]
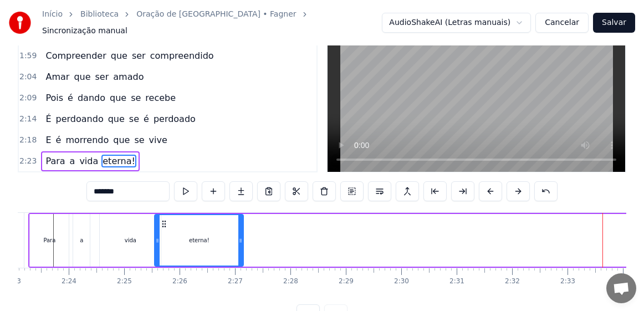
drag, startPoint x: 470, startPoint y: 221, endPoint x: 165, endPoint y: 228, distance: 304.7
click at [165, 228] on div "eterna!" at bounding box center [199, 240] width 88 height 50
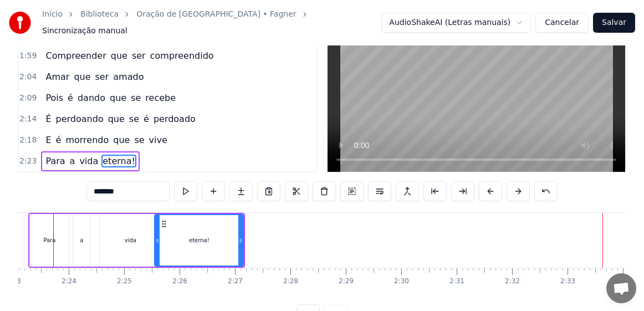
click at [86, 220] on div "a" at bounding box center [81, 240] width 17 height 53
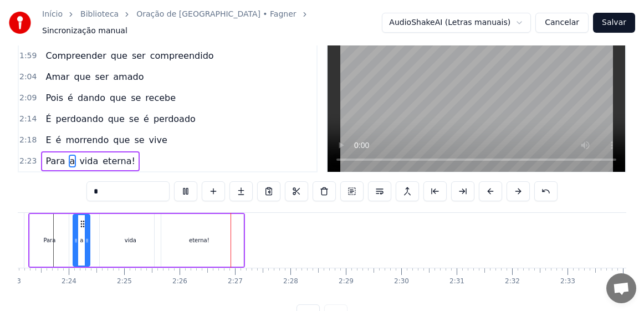
click at [193, 236] on div "eterna!" at bounding box center [199, 240] width 20 height 8
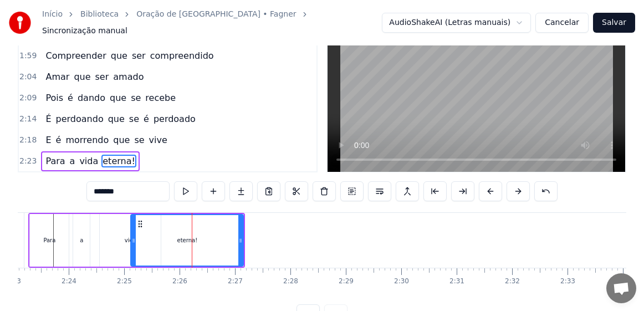
drag, startPoint x: 155, startPoint y: 237, endPoint x: 131, endPoint y: 243, distance: 24.6
click at [131, 243] on div at bounding box center [133, 240] width 4 height 50
click at [38, 229] on div "Para" at bounding box center [49, 240] width 39 height 53
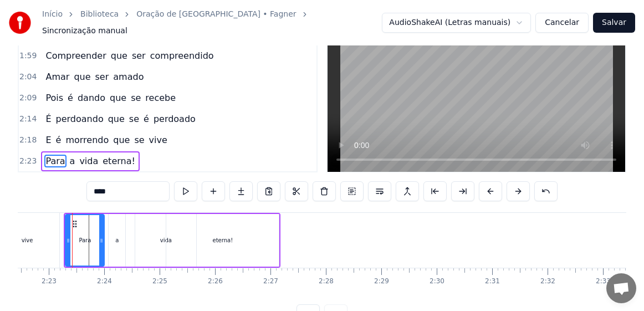
scroll to position [0, 7889]
click at [253, 239] on div "eterna!" at bounding box center [223, 240] width 112 height 53
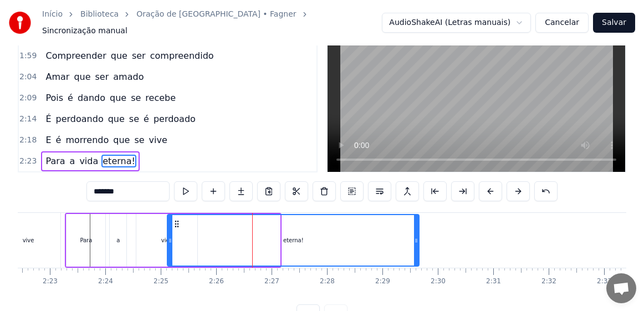
drag, startPoint x: 278, startPoint y: 240, endPoint x: 417, endPoint y: 239, distance: 139.0
click at [417, 239] on div at bounding box center [416, 240] width 4 height 50
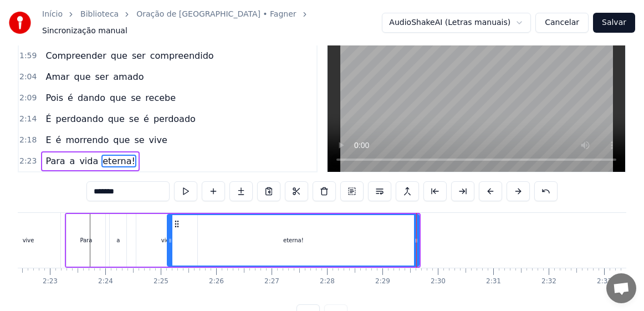
click at [39, 237] on div "vive" at bounding box center [28, 240] width 65 height 55
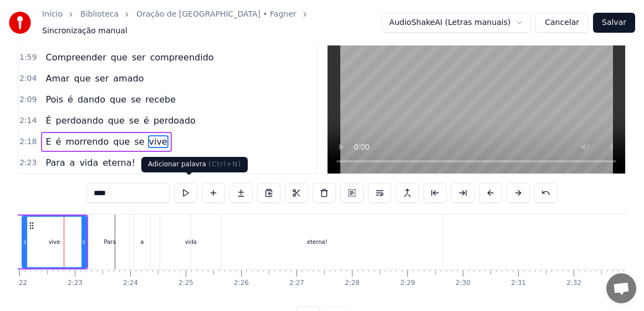
scroll to position [0, 7855]
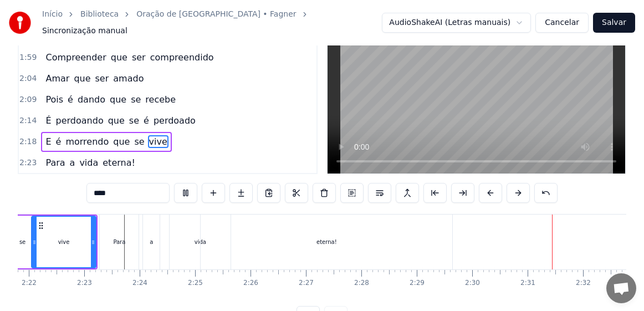
click at [327, 244] on div "eterna!" at bounding box center [326, 241] width 251 height 55
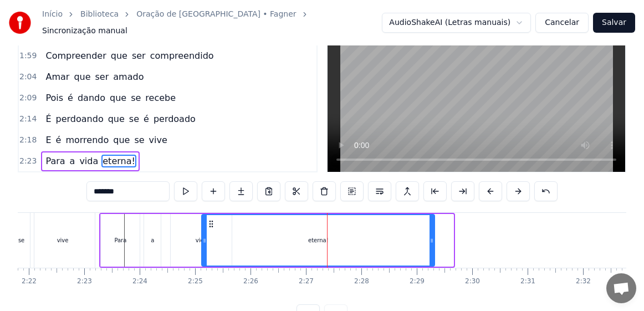
drag, startPoint x: 452, startPoint y: 247, endPoint x: 433, endPoint y: 252, distance: 19.5
click at [433, 252] on div at bounding box center [431, 240] width 4 height 50
click at [69, 230] on div "vive" at bounding box center [62, 240] width 65 height 55
type input "****"
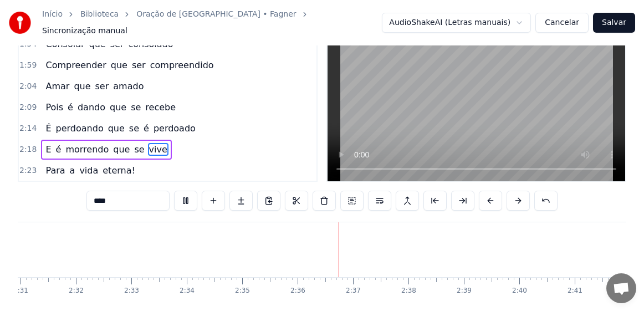
scroll to position [0, 0]
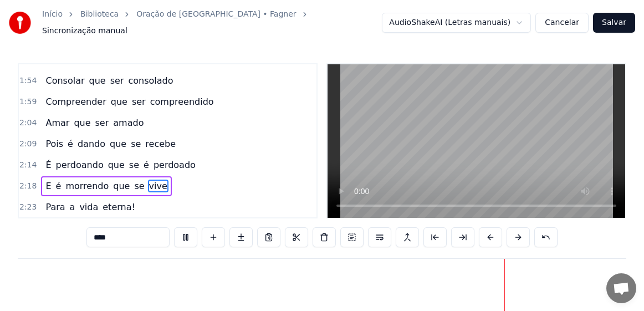
click at [617, 23] on button "Salvar" at bounding box center [614, 23] width 42 height 20
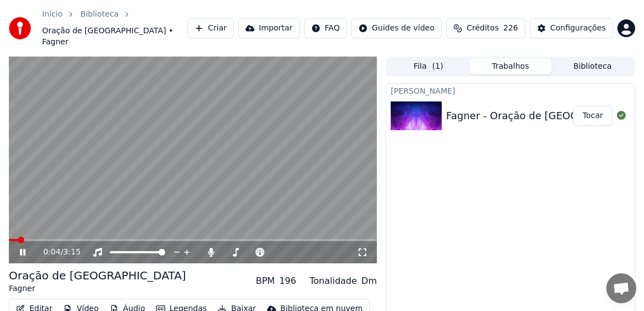
click at [22, 249] on icon at bounding box center [23, 252] width 6 height 7
